Goal: Task Accomplishment & Management: Use online tool/utility

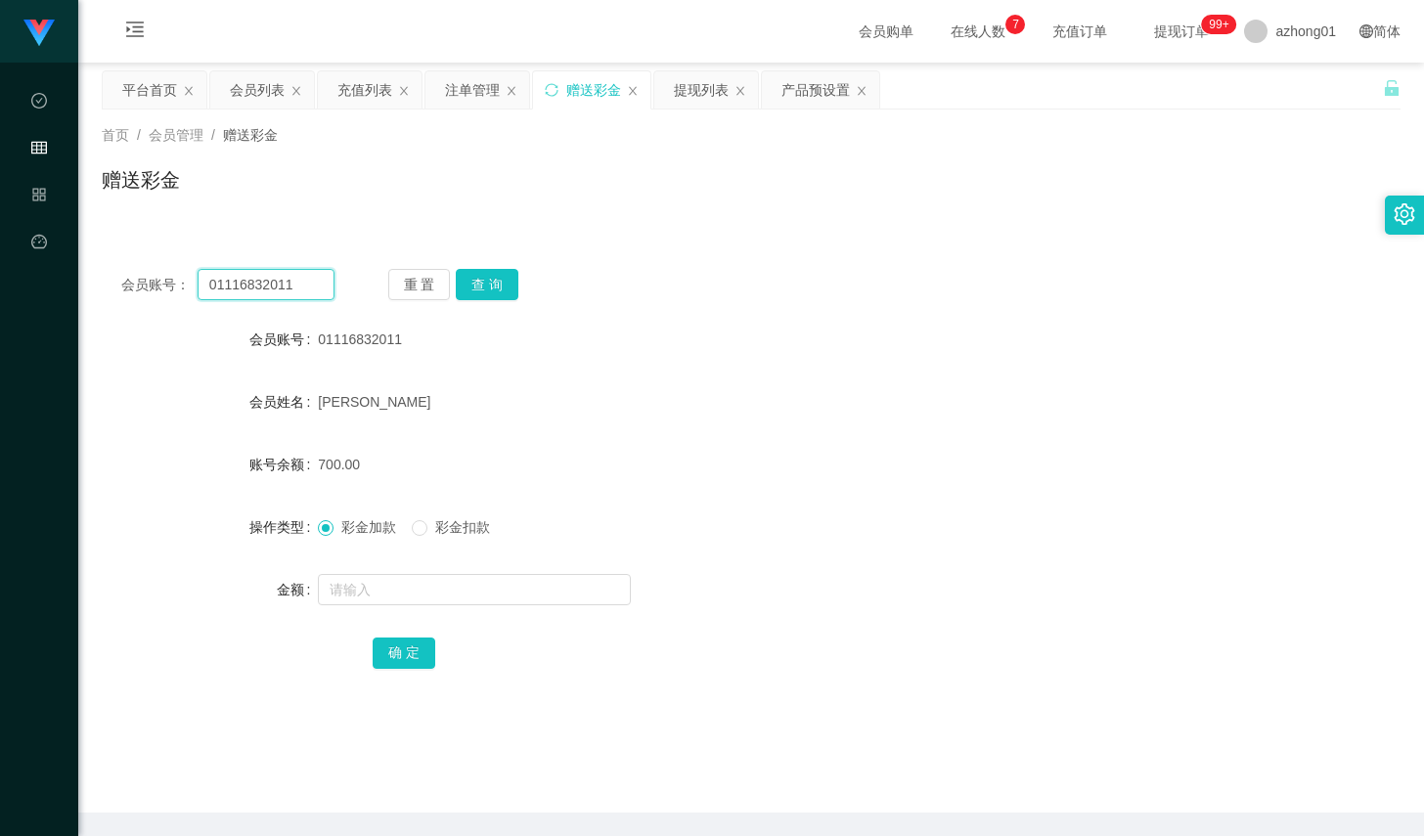
click at [283, 281] on input "01116832011" at bounding box center [266, 284] width 137 height 31
paste input "952688"
type input "952688"
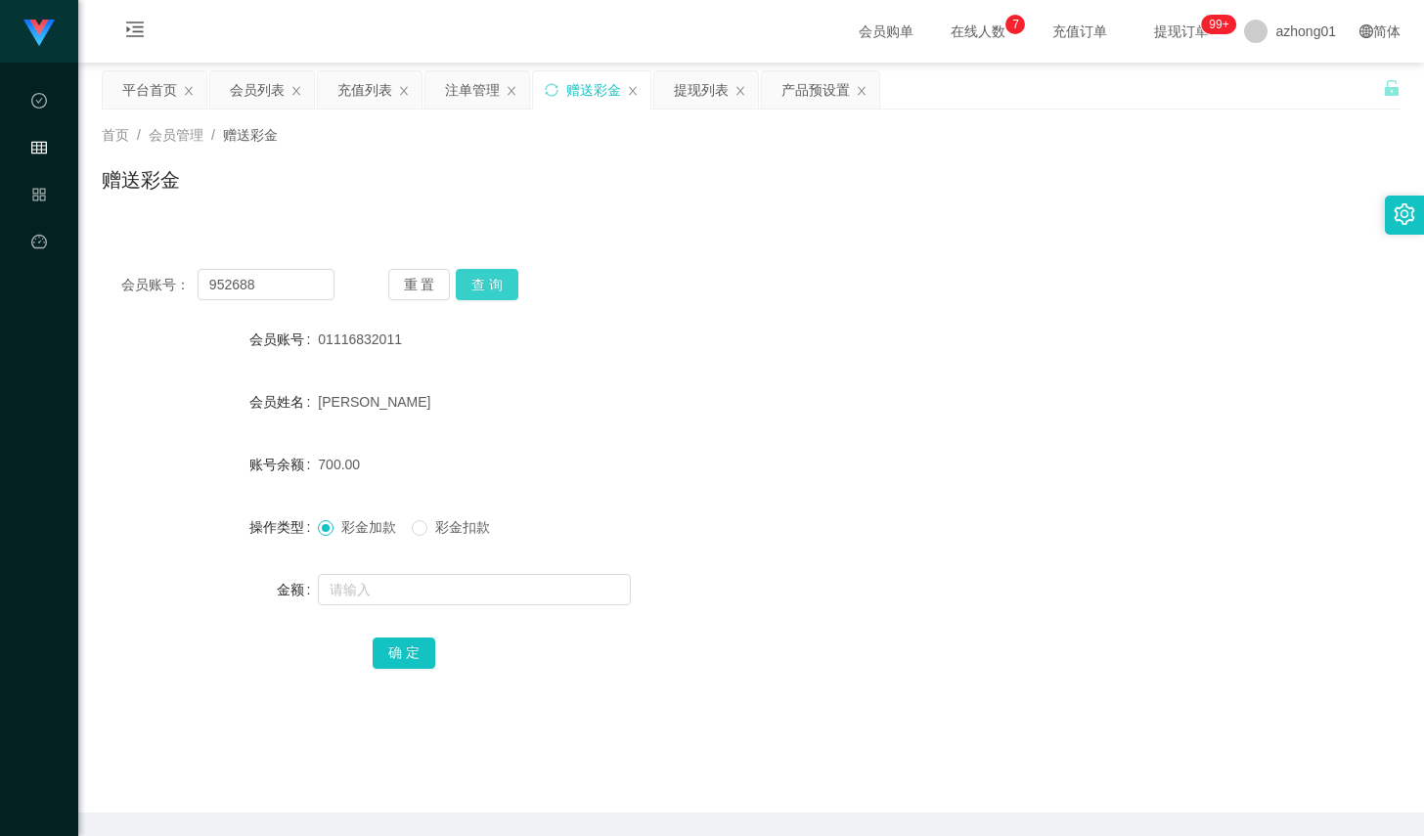
click at [492, 280] on button "查 询" at bounding box center [487, 284] width 63 height 31
click at [479, 288] on button "查 询" at bounding box center [487, 284] width 63 height 31
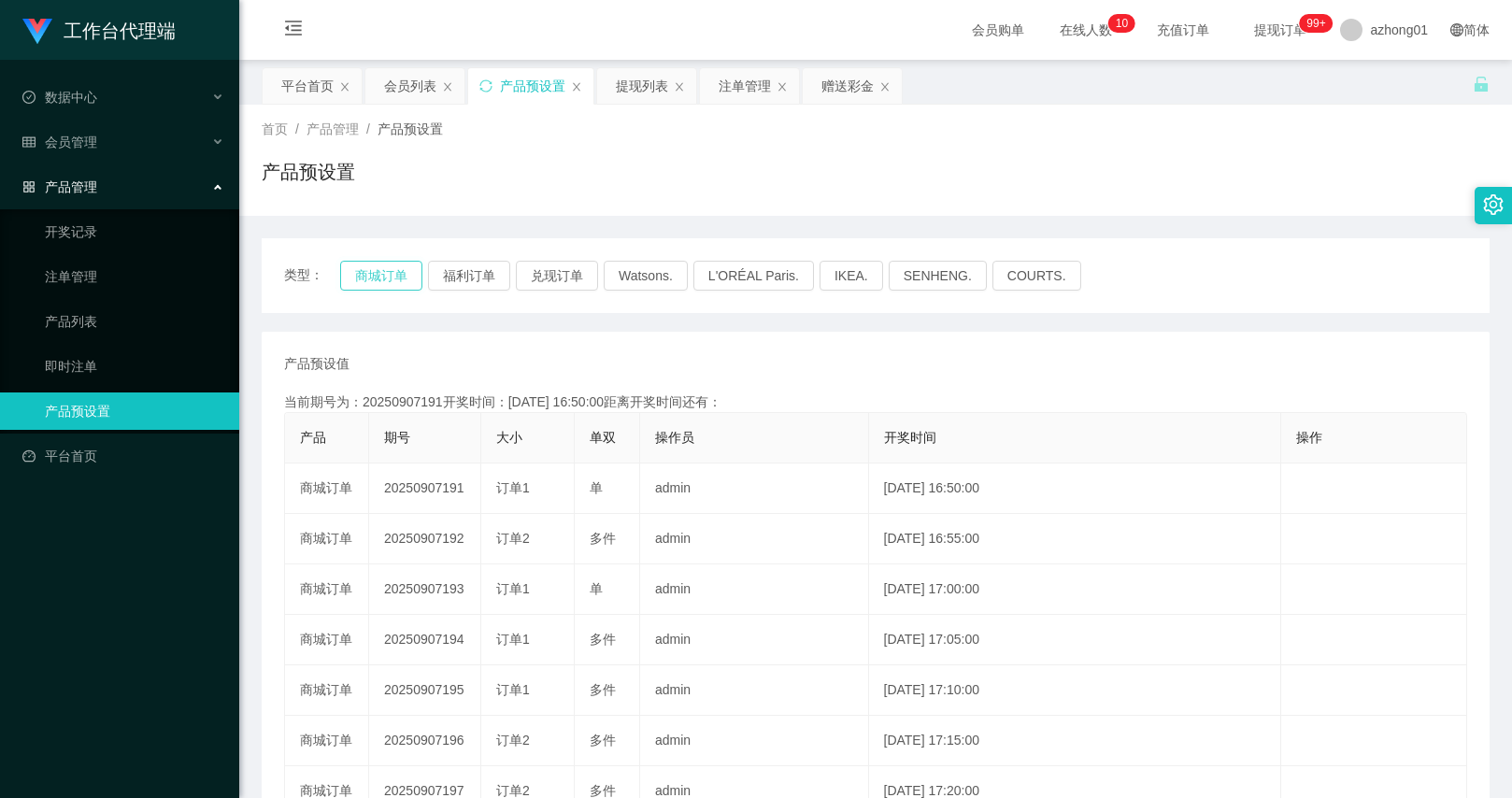
click at [379, 272] on button "商城订单" at bounding box center [381, 275] width 82 height 30
click at [839, 86] on div "赠送彩金" at bounding box center [847, 85] width 53 height 35
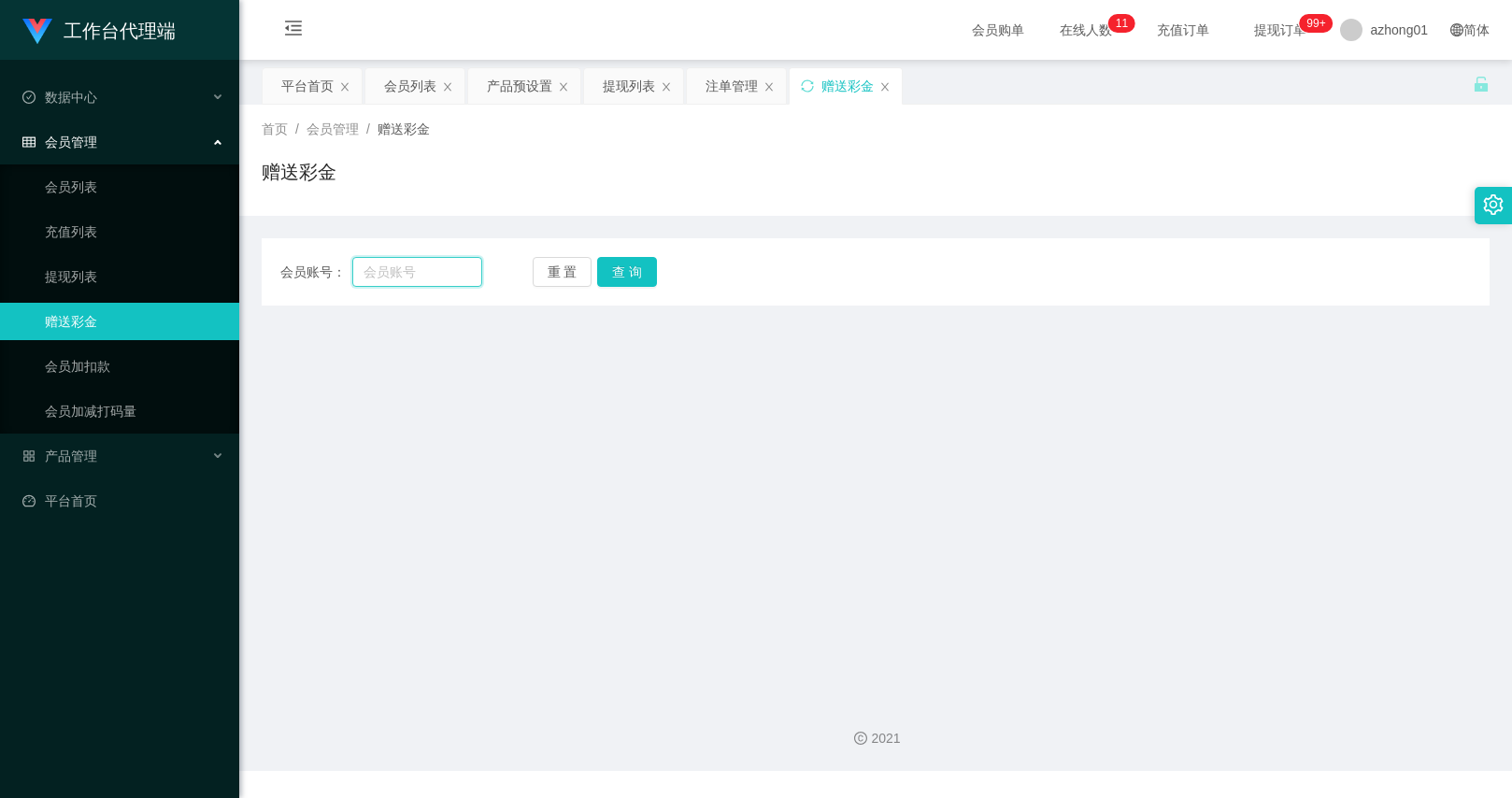
click at [463, 270] on input "text" at bounding box center [416, 271] width 129 height 30
paste input "Wen1314"
type input "Wen1314"
click at [624, 270] on button "查 询" at bounding box center [627, 271] width 60 height 30
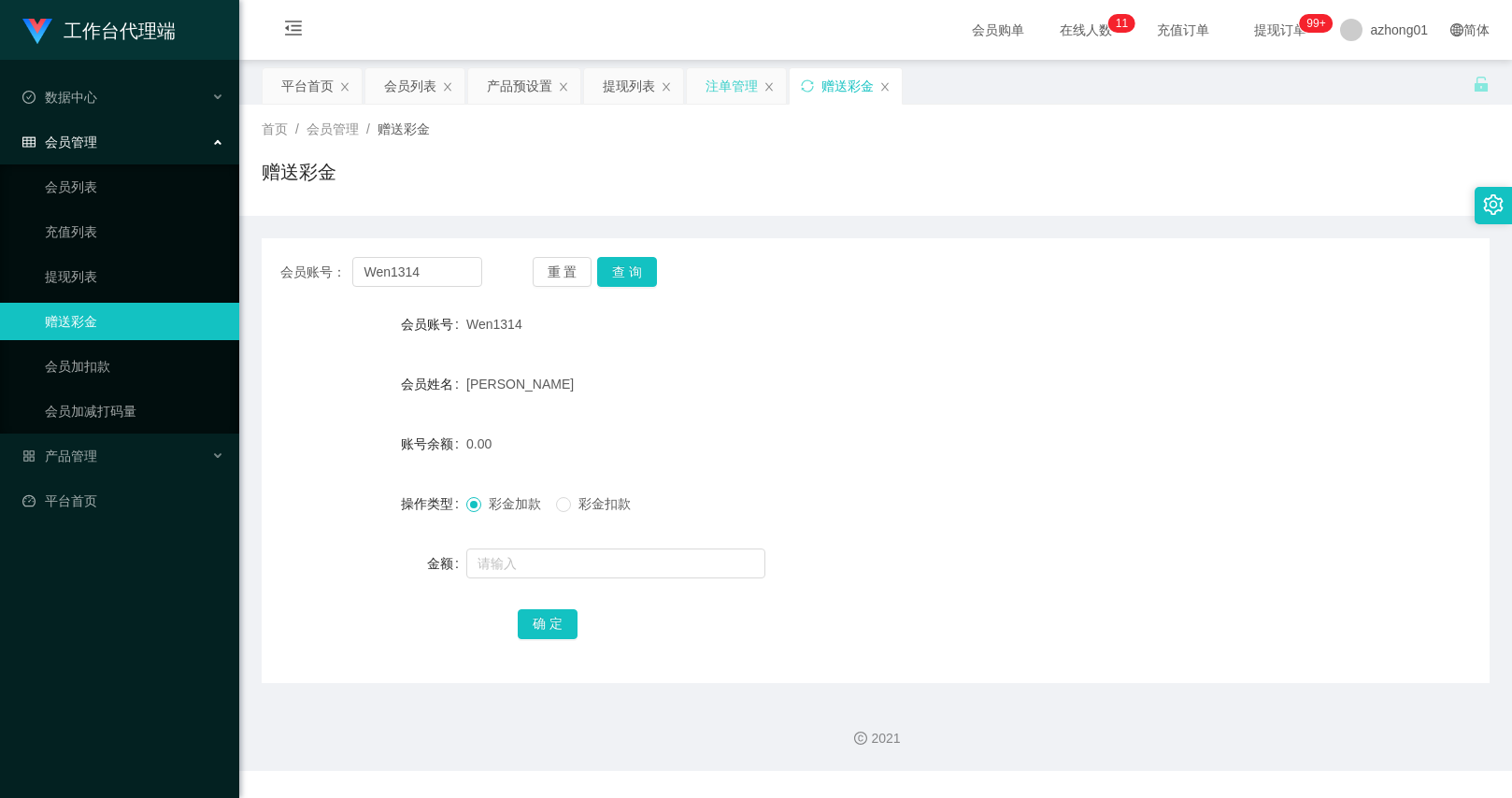
click at [706, 85] on div "注单管理" at bounding box center [732, 85] width 53 height 35
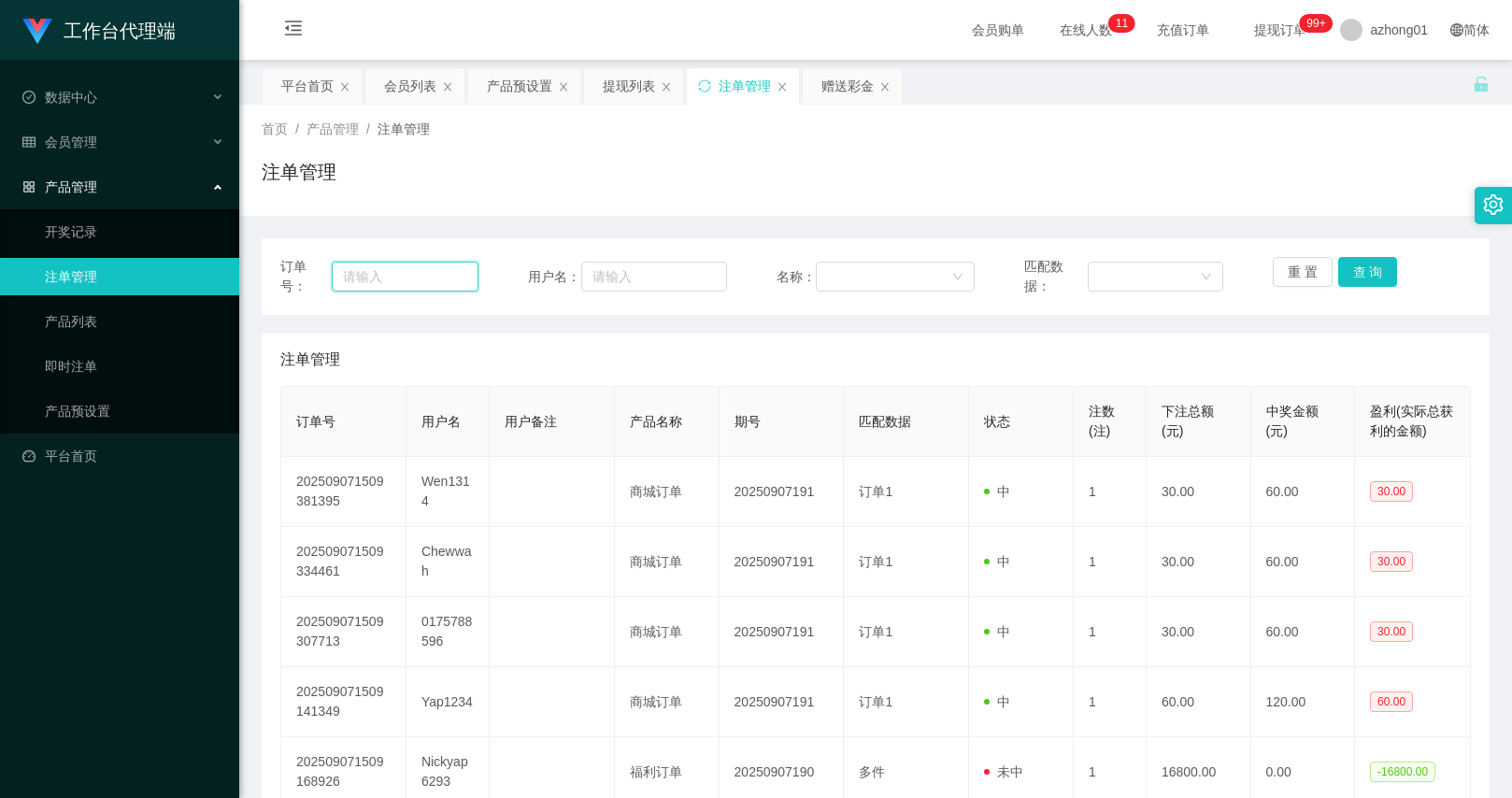
click at [441, 274] on input "text" at bounding box center [405, 276] width 148 height 30
click at [606, 270] on input "text" at bounding box center [653, 276] width 146 height 30
paste input "Wen1314"
type input "Wen1314"
click at [1359, 270] on button "查 询" at bounding box center [1368, 271] width 60 height 30
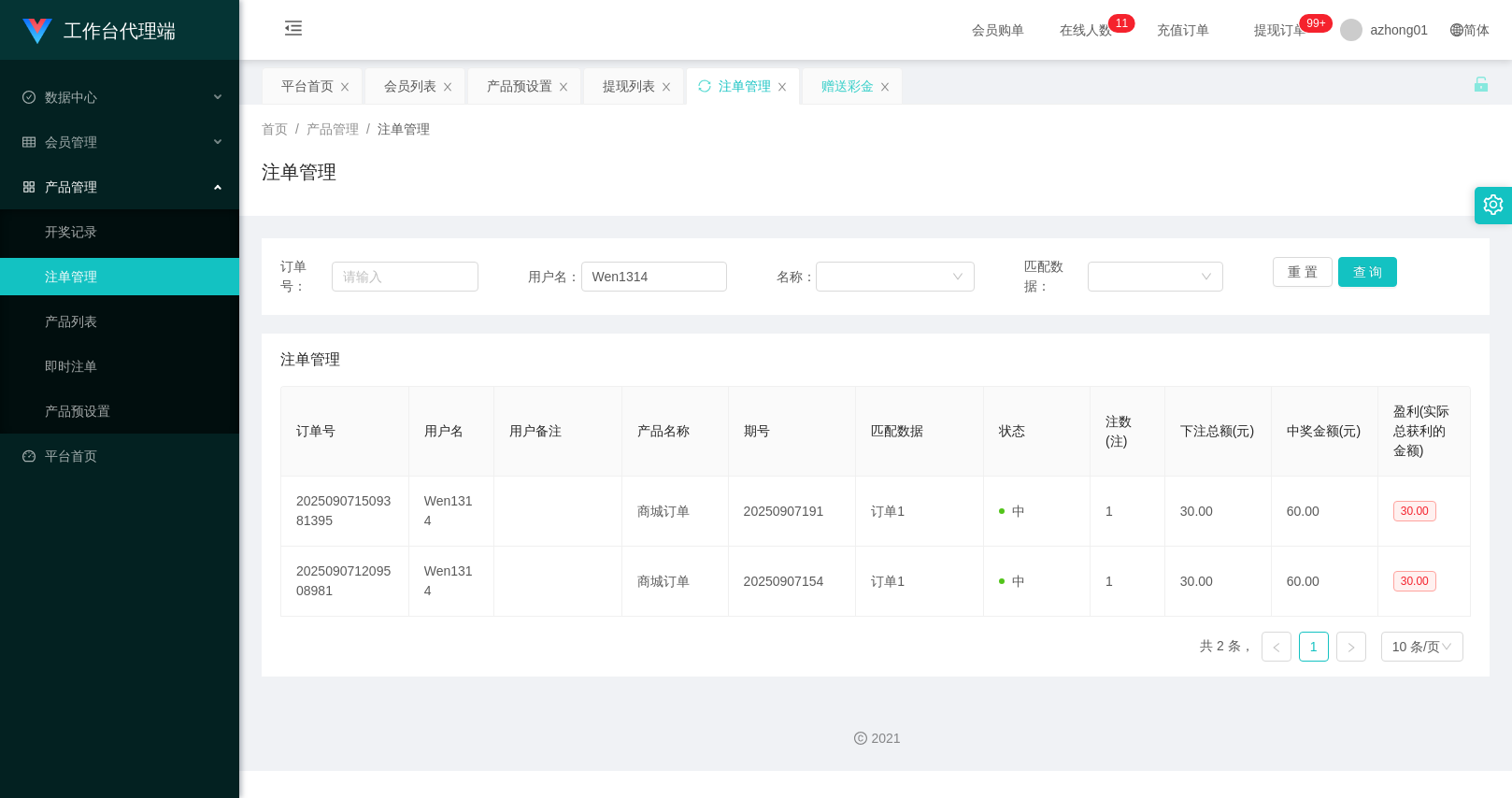
click at [843, 90] on div "赠送彩金" at bounding box center [847, 85] width 53 height 35
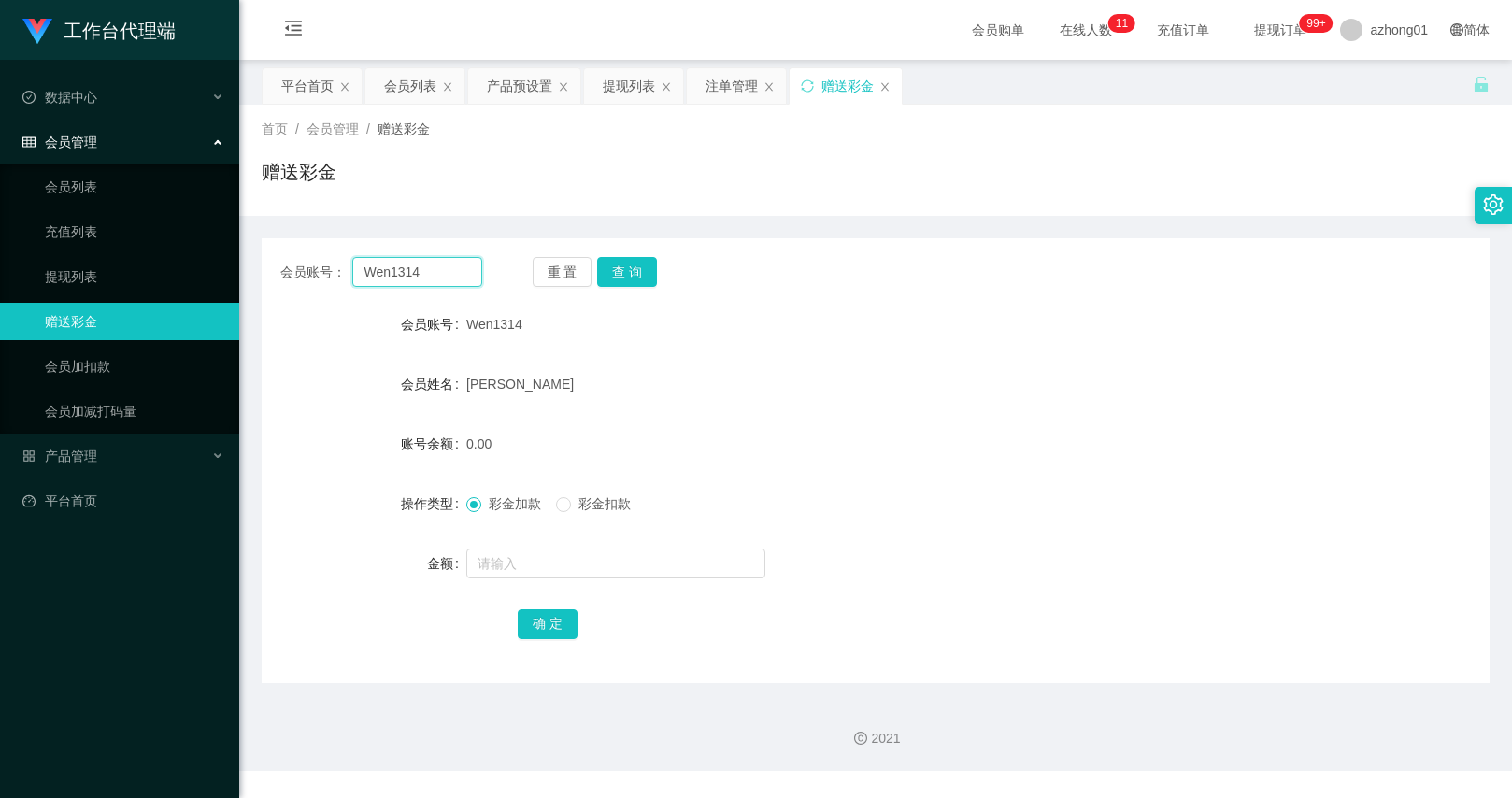
click at [421, 277] on input "Wen1314" at bounding box center [416, 271] width 129 height 30
click at [617, 277] on button "查 询" at bounding box center [627, 271] width 60 height 30
click at [581, 553] on input "text" at bounding box center [615, 563] width 299 height 30
type input "130"
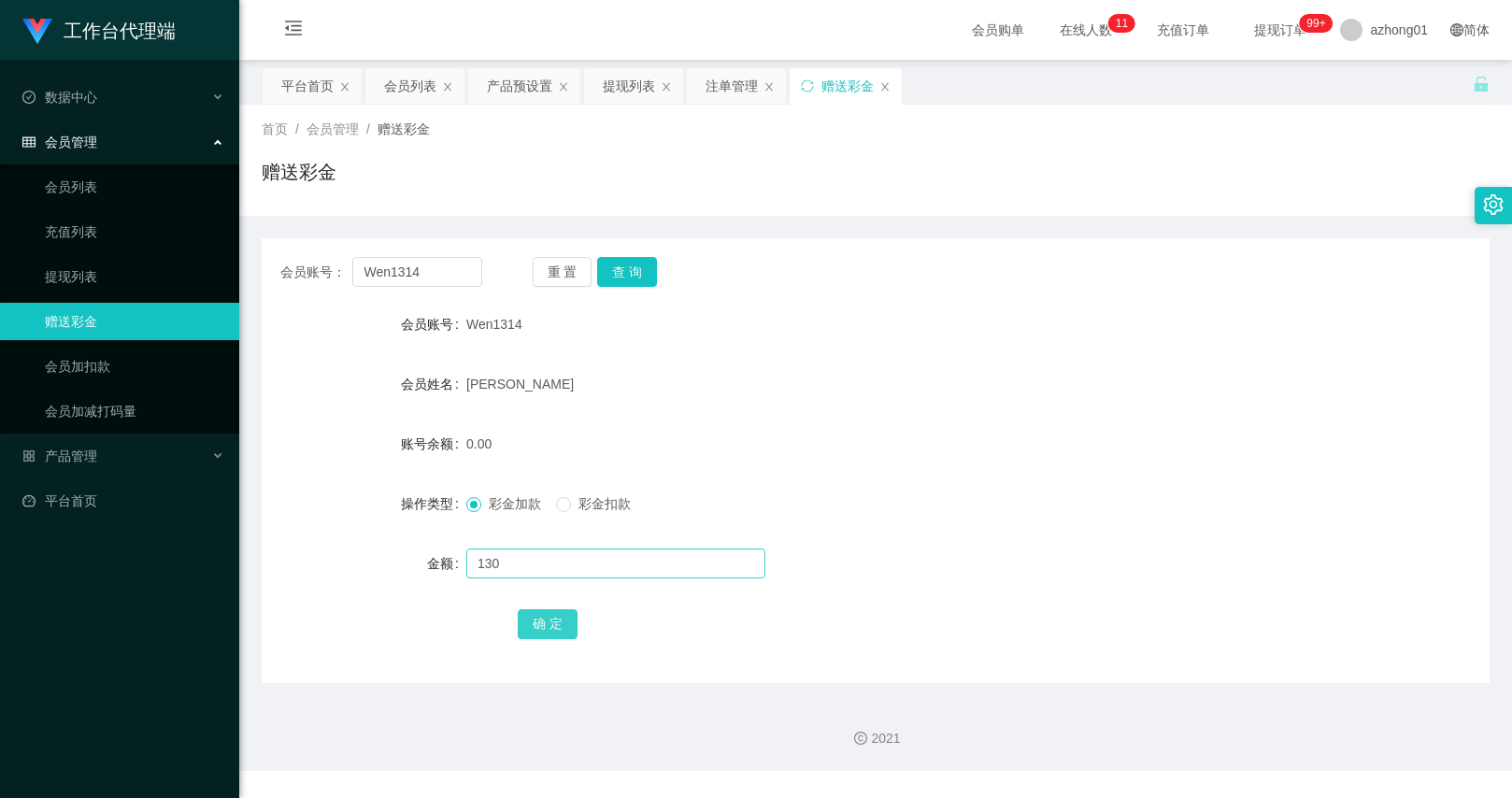
drag, startPoint x: 549, startPoint y: 624, endPoint x: 681, endPoint y: 555, distance: 148.9
click at [549, 624] on button "确 定" at bounding box center [547, 624] width 60 height 30
click at [391, 278] on input "Wen1314" at bounding box center [416, 271] width 129 height 30
click at [517, 90] on div "产品预设置" at bounding box center [520, 85] width 65 height 35
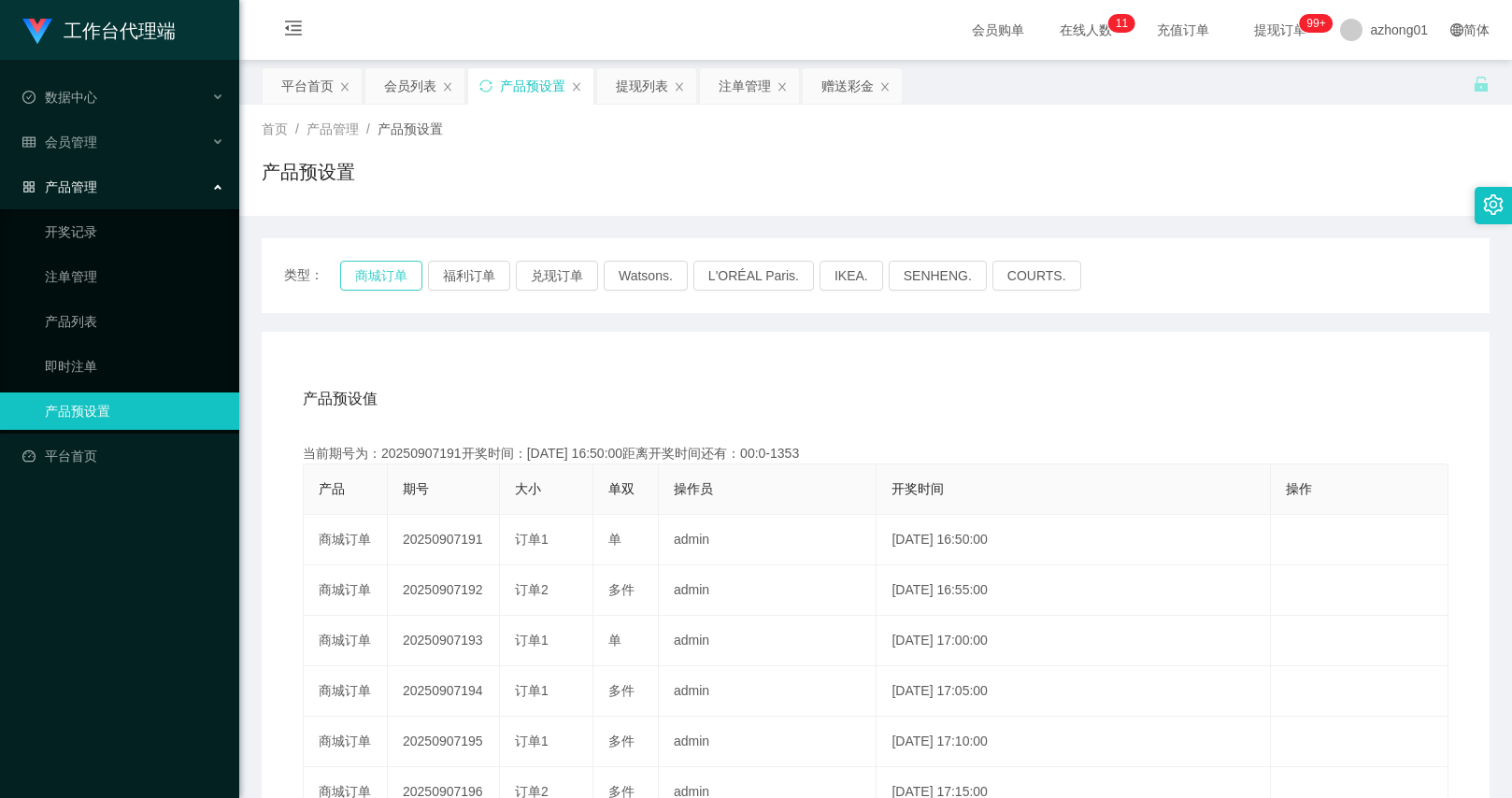
click at [401, 281] on button "商城订单" at bounding box center [381, 275] width 82 height 30
